Goal: Find specific page/section: Find specific page/section

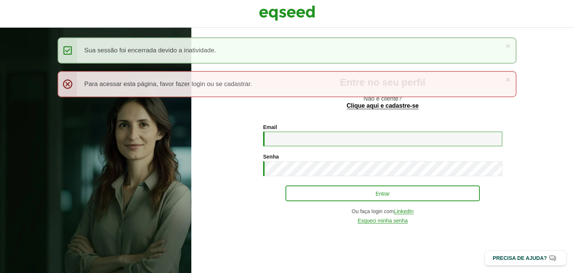
type input "**********"
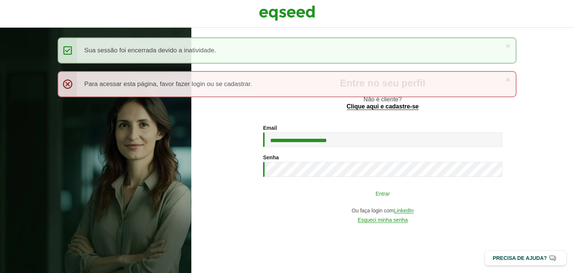
click at [354, 193] on button "Entrar" at bounding box center [383, 193] width 194 height 14
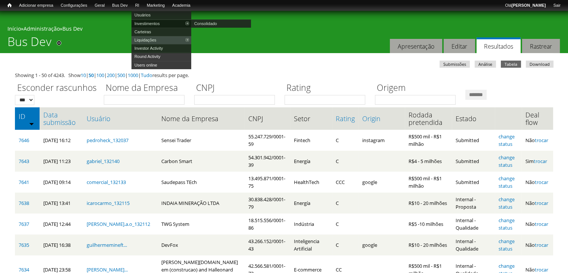
click at [152, 23] on link "Investimentos" at bounding box center [162, 23] width 60 height 8
